Goal: Task Accomplishment & Management: Manage account settings

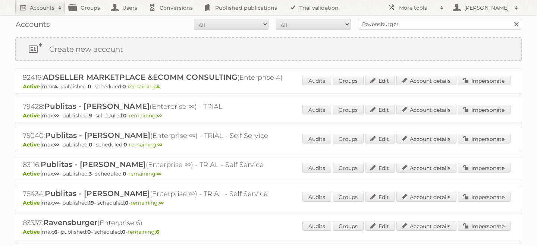
click at [385, 27] on input "Ravensburger" at bounding box center [440, 24] width 164 height 11
type input "betterware"
click at [511, 19] on input "Search" at bounding box center [516, 24] width 11 height 11
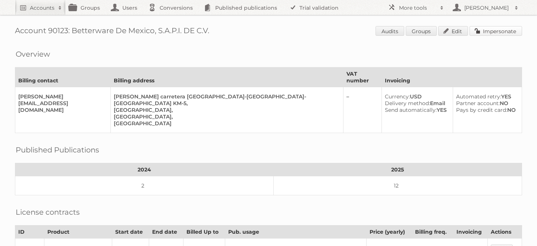
click at [489, 33] on link "Impersonate" at bounding box center [496, 31] width 53 height 10
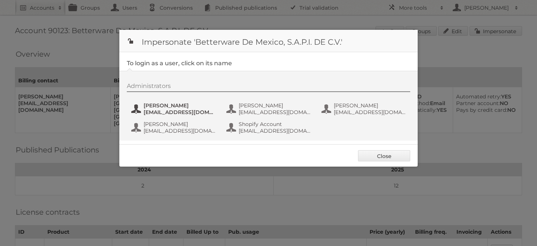
click at [164, 107] on span "[PERSON_NAME]" at bounding box center [180, 105] width 72 height 7
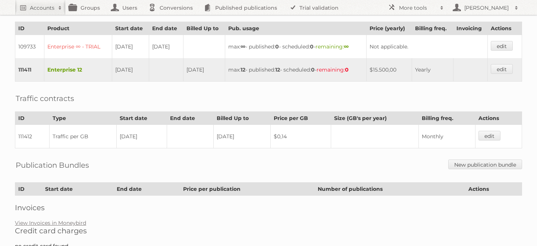
scroll to position [211, 0]
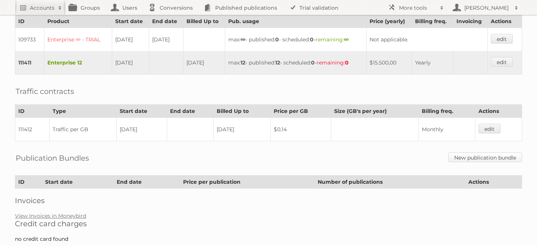
click at [462, 153] on link "New publication bundle" at bounding box center [485, 158] width 74 height 10
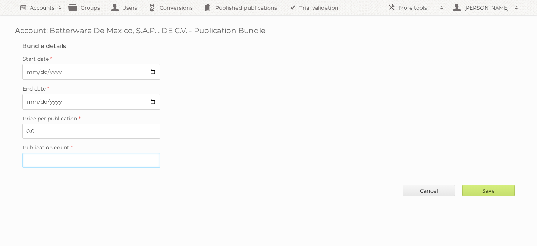
click at [54, 158] on input "Publication count" at bounding box center [91, 160] width 138 height 15
type input "3"
click at [493, 185] on input "Save" at bounding box center [488, 190] width 52 height 11
type input "..."
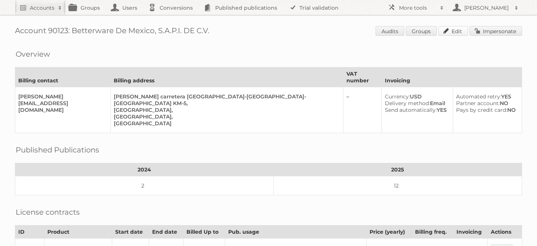
click at [456, 31] on link "Edit" at bounding box center [453, 31] width 30 height 10
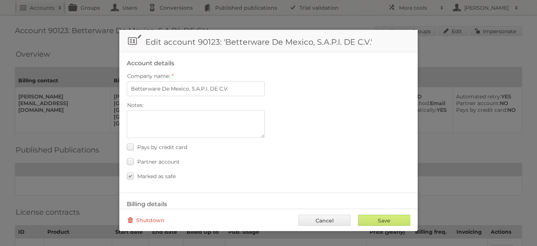
click at [159, 108] on label "Notes:" at bounding box center [268, 105] width 283 height 10
click at [159, 110] on textarea "Notes:" at bounding box center [196, 124] width 138 height 28
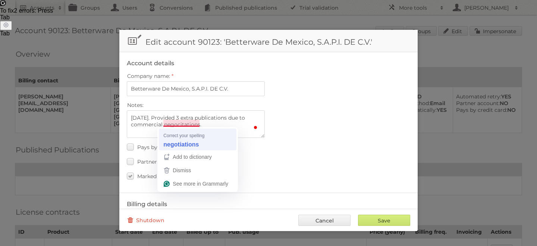
click at [188, 142] on div "Pays by credit card" at bounding box center [268, 147] width 283 height 11
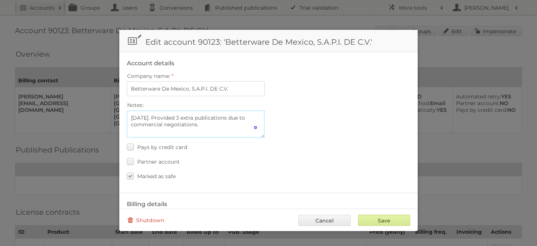
type textarea "[DATE]. Provided 3 extra publications due to commercial negotiations."
click at [377, 220] on input "Save" at bounding box center [384, 220] width 52 height 11
type input "..."
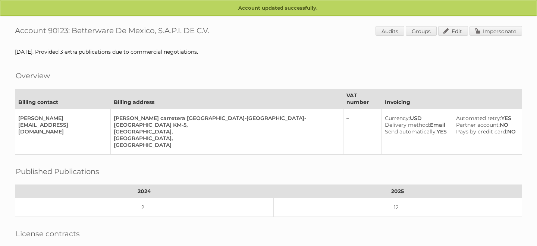
drag, startPoint x: 207, startPoint y: 51, endPoint x: 16, endPoint y: 49, distance: 190.6
click at [16, 49] on div "[DATE]. Provided 3 extra publications due to commercial negotiations." at bounding box center [268, 51] width 507 height 7
copy div "ep. 2025. Provided 3 extra publications due to commercial negotiations."
